Goal: Check status

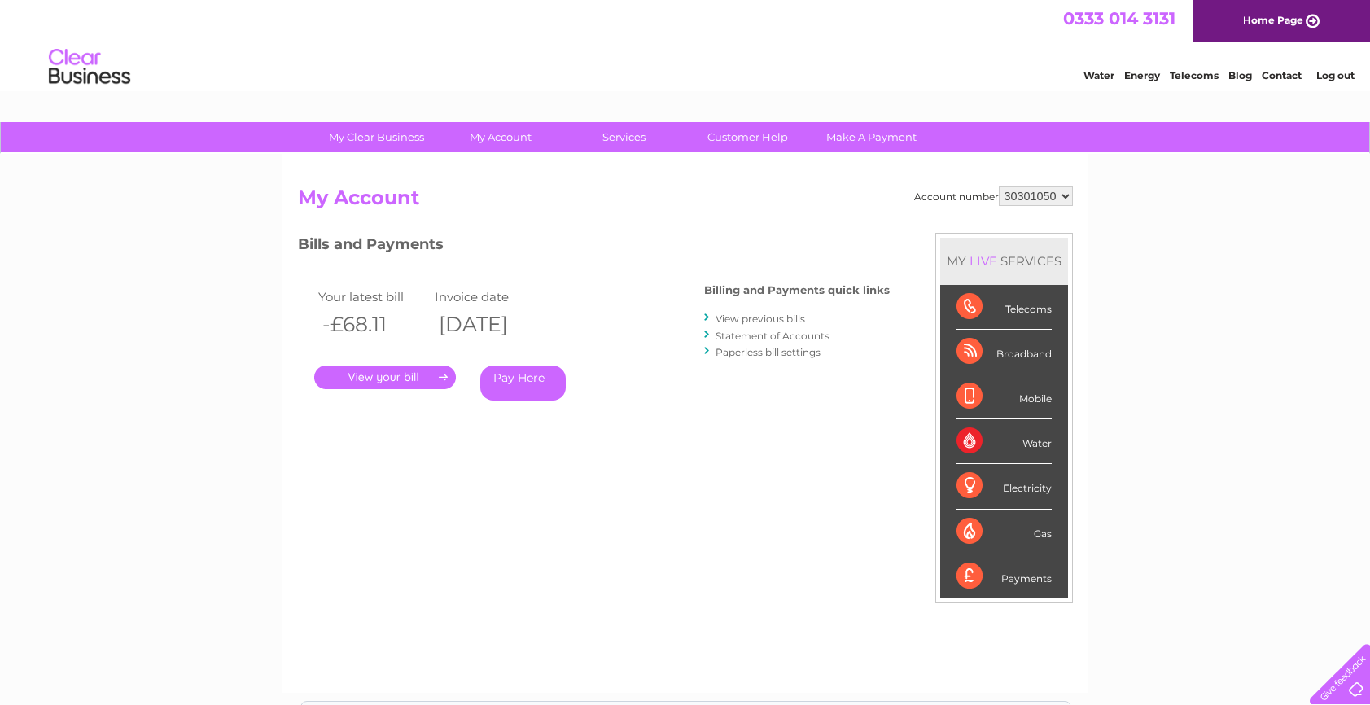
click at [1043, 194] on select "925698 934462 934831 938572 941363 942374 952730 966731 966770 967205 971927 97…" at bounding box center [1036, 196] width 74 height 20
select select "1120525"
click at [999, 186] on select "925698 934462 934831 938572 941363 942374 952730 966731 966770 967205 971927 97…" at bounding box center [1036, 196] width 74 height 20
click at [742, 338] on link "Statement of Accounts" at bounding box center [772, 336] width 114 height 12
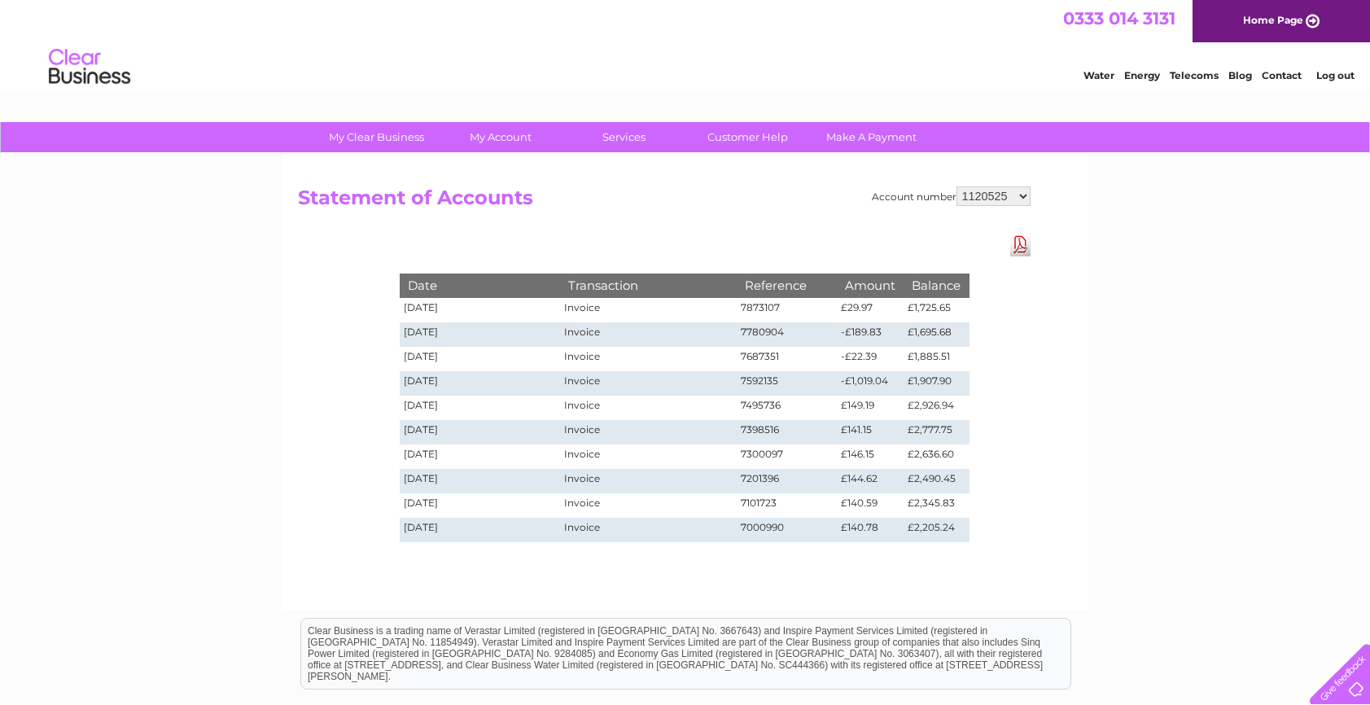
click at [959, 194] on select "925698 934462 934831 938572 941363 942374 952730 966731 966770 967205 971927 97…" at bounding box center [993, 196] width 74 height 20
select select "30317572"
click at [956, 186] on select "925698 934462 934831 938572 941363 942374 952730 966731 966770 967205 971927 97…" at bounding box center [993, 196] width 74 height 20
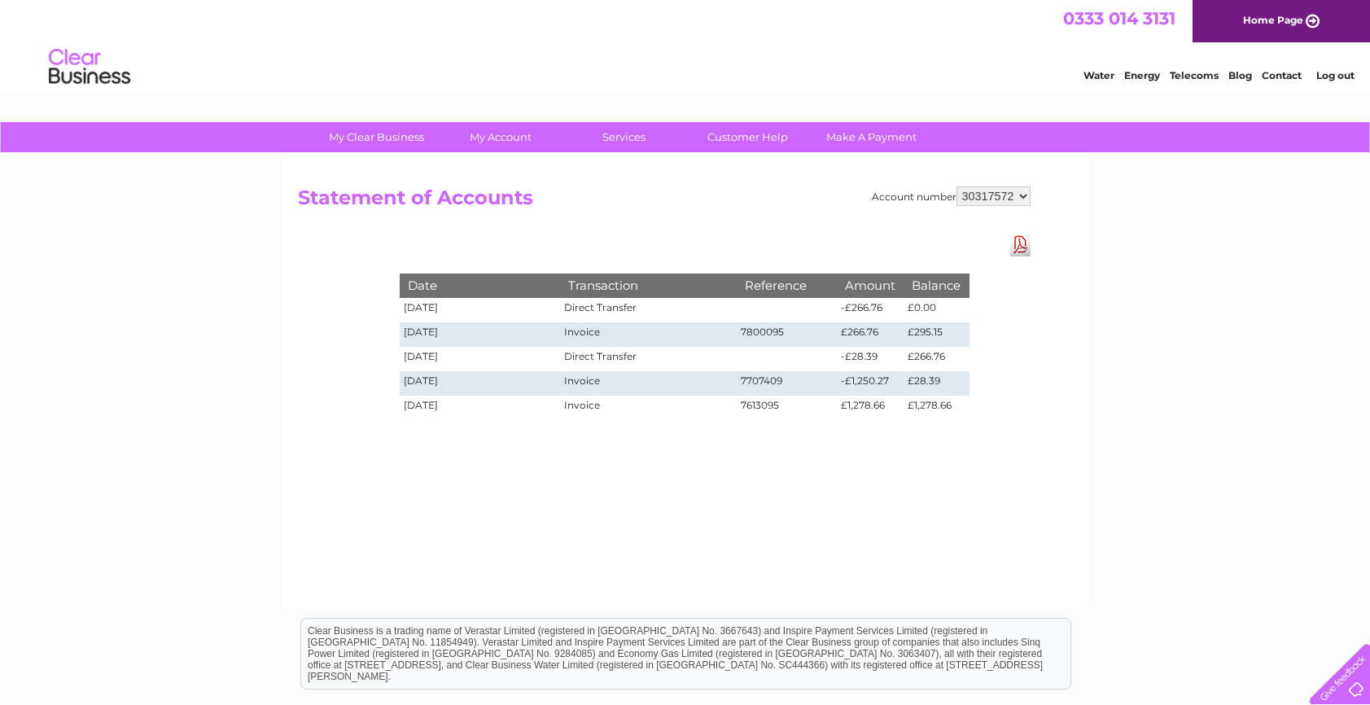
click at [1332, 67] on li "Log out" at bounding box center [1335, 75] width 49 height 20
click at [1324, 75] on link "Log out" at bounding box center [1335, 75] width 38 height 12
